Goal: Communication & Community: Participate in discussion

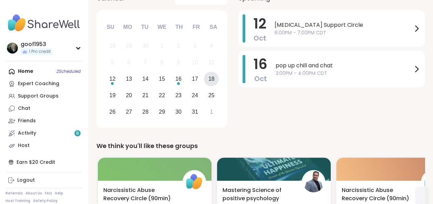
scroll to position [103, 0]
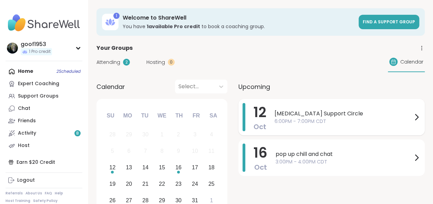
click at [285, 116] on span "[MEDICAL_DATA] Support Circle" at bounding box center [343, 114] width 138 height 8
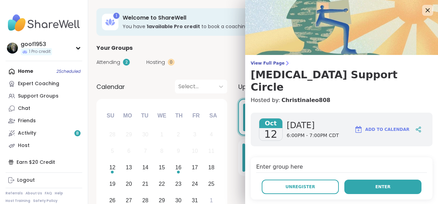
click at [375, 184] on span "Enter" at bounding box center [382, 187] width 15 height 6
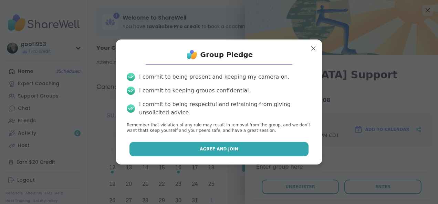
click at [223, 149] on span "Agree and Join" at bounding box center [219, 149] width 39 height 6
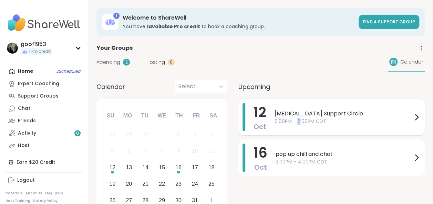
click at [298, 119] on span "6:00PM - 7:00PM CDT" at bounding box center [343, 121] width 138 height 7
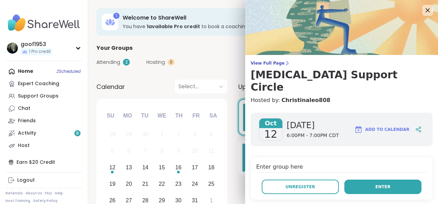
click at [375, 184] on span "Enter" at bounding box center [382, 187] width 15 height 6
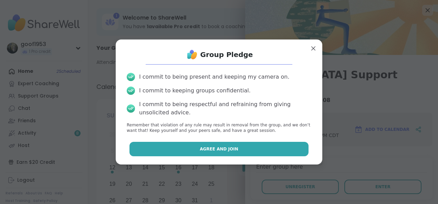
click at [211, 150] on span "Agree and Join" at bounding box center [219, 149] width 39 height 6
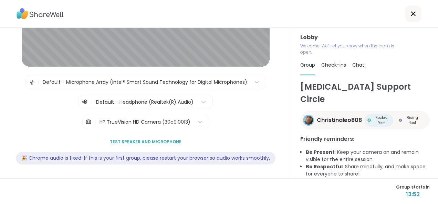
scroll to position [112, 0]
click at [148, 139] on span "Test speaker and microphone" at bounding box center [146, 142] width 72 height 6
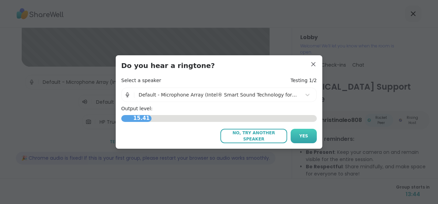
click at [304, 135] on button "Yes" at bounding box center [303, 136] width 26 height 14
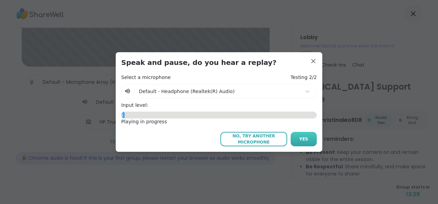
click at [303, 139] on span "Yes" at bounding box center [303, 139] width 9 height 6
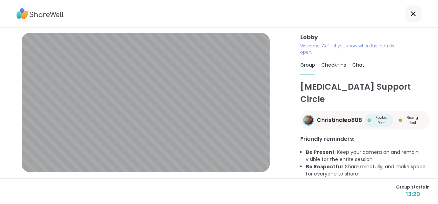
scroll to position [0, 0]
click at [328, 66] on span "Check-ins" at bounding box center [333, 65] width 25 height 7
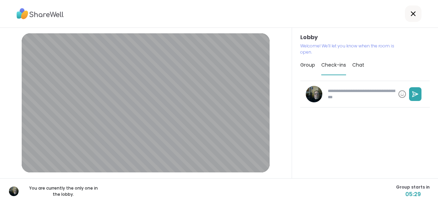
click at [355, 67] on span "Chat" at bounding box center [358, 65] width 12 height 7
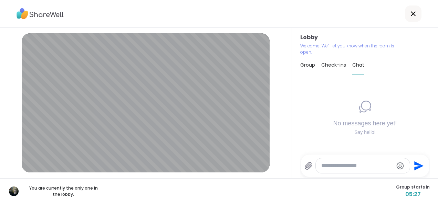
click at [302, 66] on span "Group" at bounding box center [307, 65] width 15 height 7
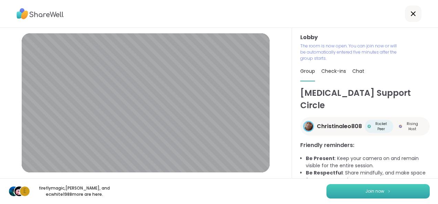
click at [362, 195] on button "Join now" at bounding box center [377, 191] width 103 height 14
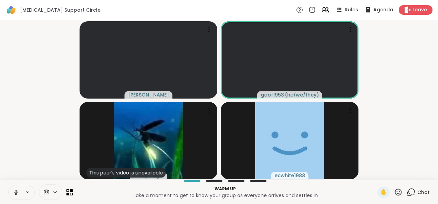
click at [17, 193] on icon at bounding box center [16, 193] width 6 height 6
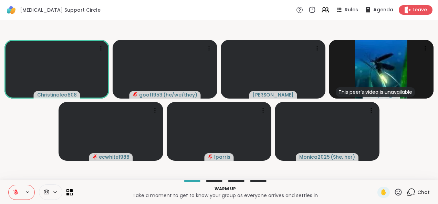
click at [14, 195] on icon at bounding box center [16, 193] width 6 height 6
click at [15, 194] on icon at bounding box center [16, 193] width 6 height 6
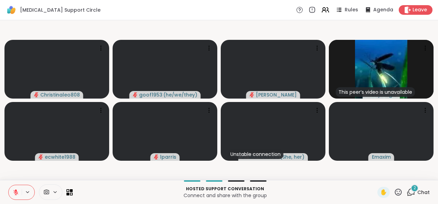
click at [409, 192] on div "2" at bounding box center [410, 192] width 9 height 9
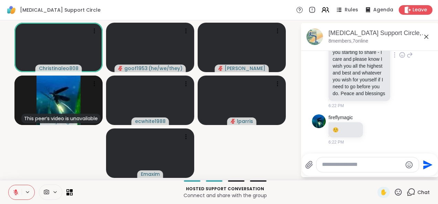
scroll to position [405, 0]
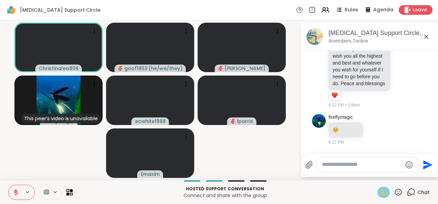
click at [380, 194] on span "✋" at bounding box center [383, 193] width 7 height 8
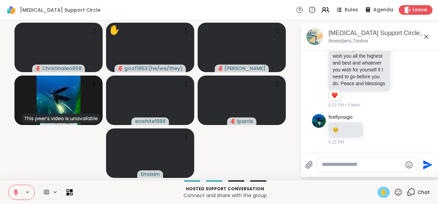
click at [14, 194] on icon at bounding box center [15, 192] width 5 height 5
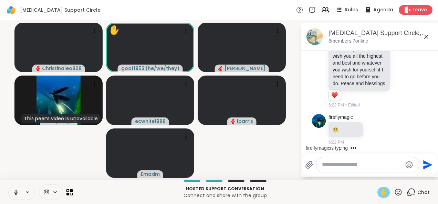
click at [14, 192] on icon at bounding box center [16, 193] width 6 height 6
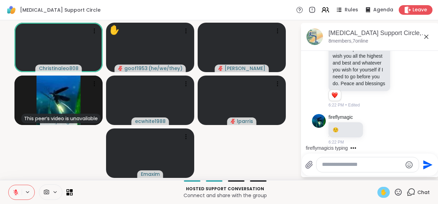
click at [382, 192] on div "✋" at bounding box center [383, 192] width 12 height 11
click at [14, 190] on icon at bounding box center [16, 193] width 6 height 6
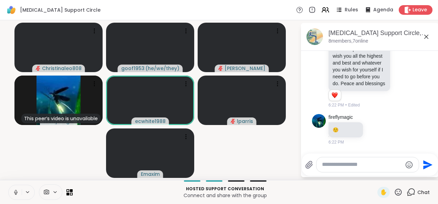
click at [17, 192] on icon at bounding box center [16, 191] width 2 height 3
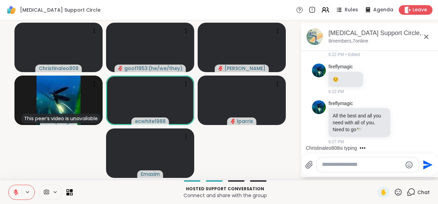
scroll to position [508, 0]
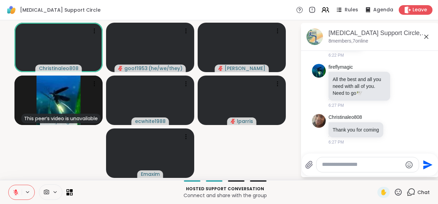
click at [394, 193] on icon at bounding box center [398, 192] width 9 height 9
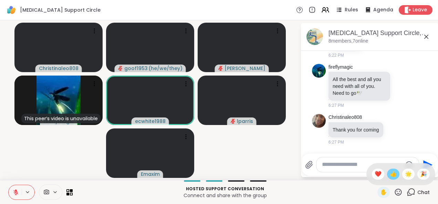
click at [390, 174] on span "👍" at bounding box center [393, 174] width 7 height 8
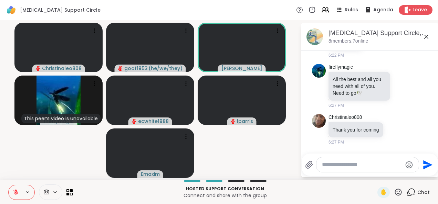
click at [335, 166] on textarea "Type your message" at bounding box center [362, 164] width 80 height 7
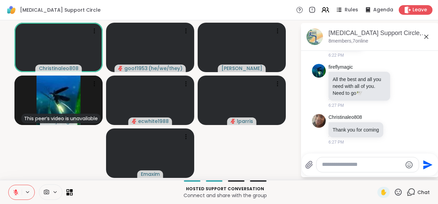
click at [246, 148] on video-player-container "Christinaleo808 goof1953 ( he/we/they ) [PERSON_NAME] This peer’s video is unav…" at bounding box center [150, 100] width 292 height 155
click at [380, 195] on span "✋" at bounding box center [383, 193] width 7 height 8
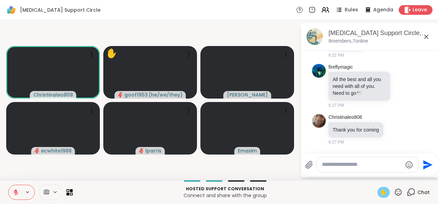
click at [17, 191] on button at bounding box center [15, 192] width 13 height 14
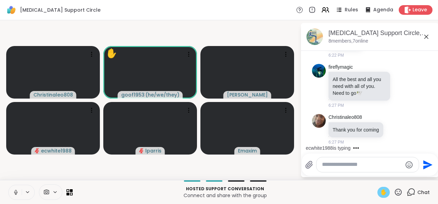
click at [17, 193] on icon at bounding box center [16, 193] width 6 height 6
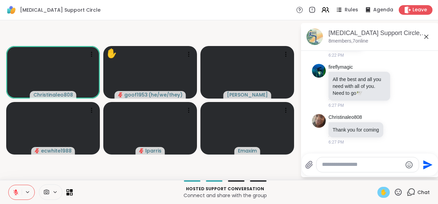
click at [380, 194] on span "✋" at bounding box center [383, 193] width 7 height 8
click at [340, 167] on textarea "Type your message" at bounding box center [362, 164] width 80 height 7
type textarea "**********"
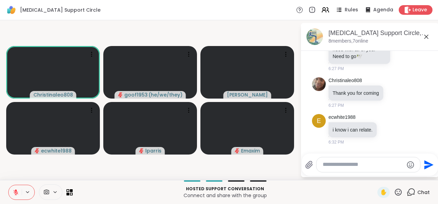
scroll to position [581, 0]
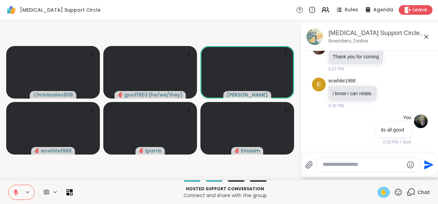
click at [380, 195] on span "✋" at bounding box center [383, 193] width 7 height 8
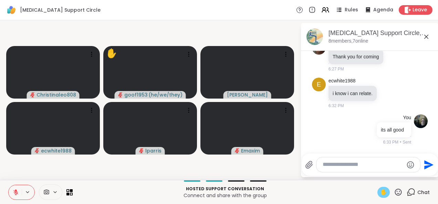
click at [17, 194] on icon at bounding box center [15, 192] width 5 height 5
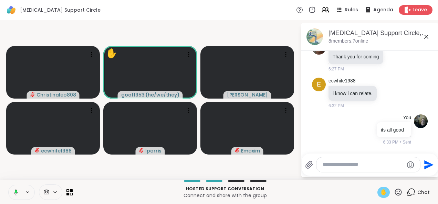
click at [380, 195] on span "✋" at bounding box center [383, 193] width 7 height 8
click at [14, 194] on icon at bounding box center [16, 193] width 6 height 6
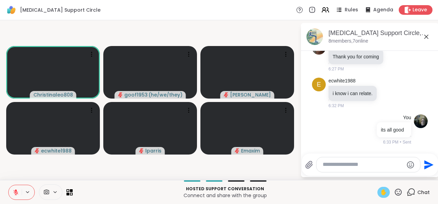
click at [380, 192] on span "✋" at bounding box center [383, 193] width 7 height 8
click at [18, 193] on button at bounding box center [15, 192] width 13 height 14
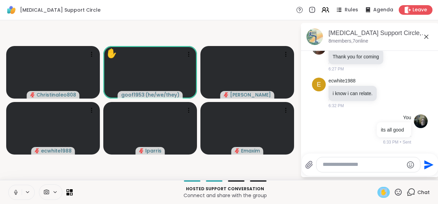
click at [380, 192] on span "✋" at bounding box center [383, 193] width 7 height 8
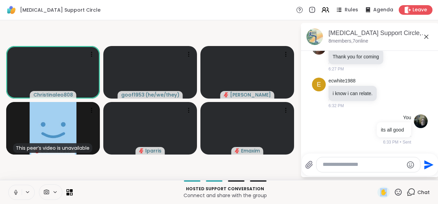
click at [16, 193] on icon at bounding box center [16, 193] width 6 height 6
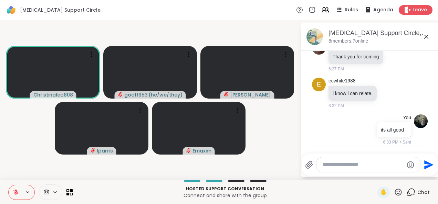
click at [334, 166] on textarea "Type your message" at bounding box center [362, 164] width 81 height 7
type textarea "**********"
